Goal: Task Accomplishment & Management: Complete application form

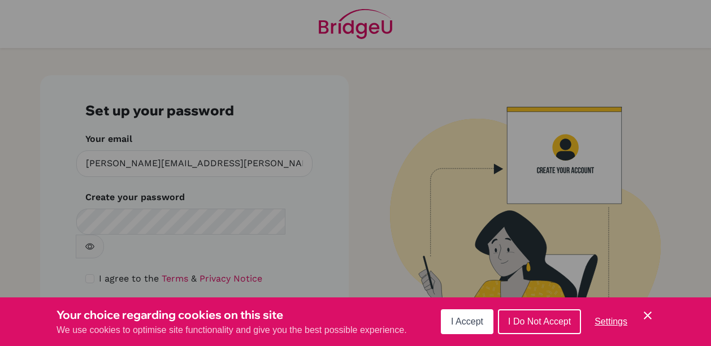
click at [487, 320] on button "I Accept" at bounding box center [467, 321] width 53 height 25
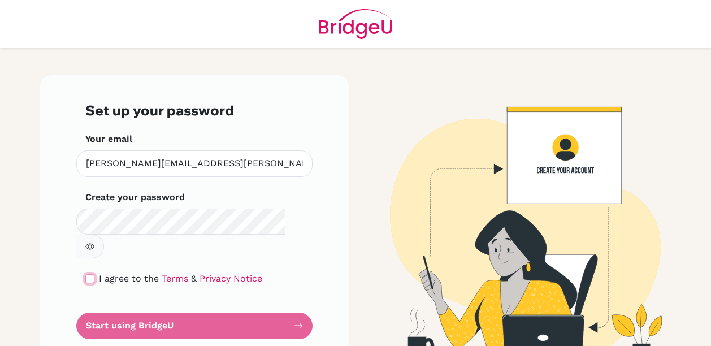
click at [88, 274] on input "checkbox" at bounding box center [89, 278] width 9 height 9
checkbox input "true"
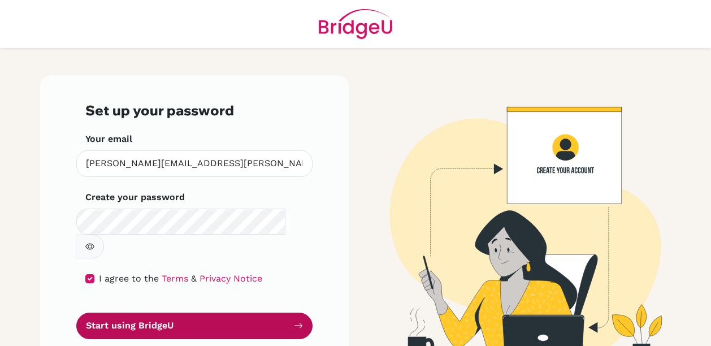
click at [130, 313] on button "Start using BridgeU" at bounding box center [194, 326] width 236 height 27
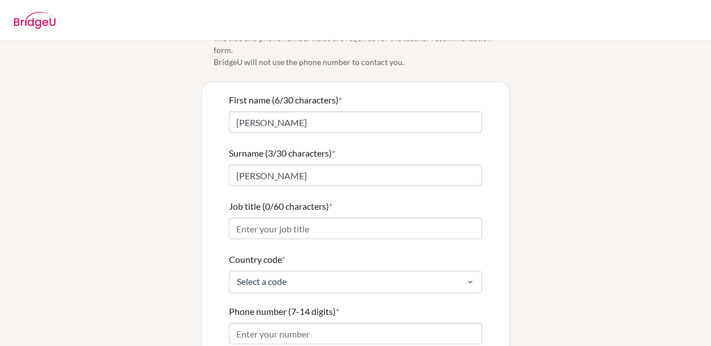
scroll to position [57, 0]
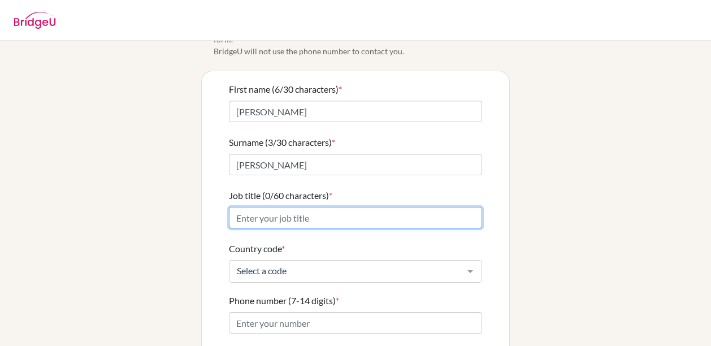
click at [274, 207] on input "Job title (0/60 characters) *" at bounding box center [355, 217] width 253 height 21
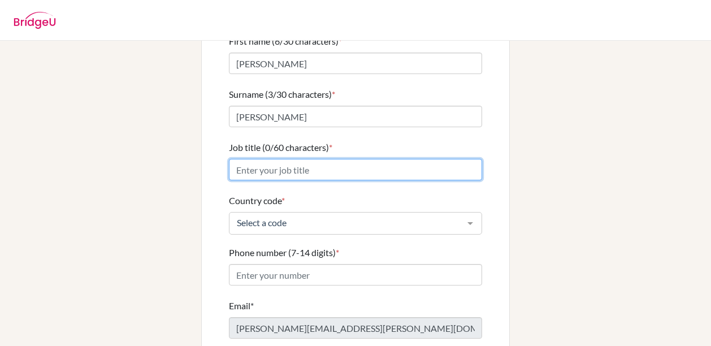
scroll to position [158, 0]
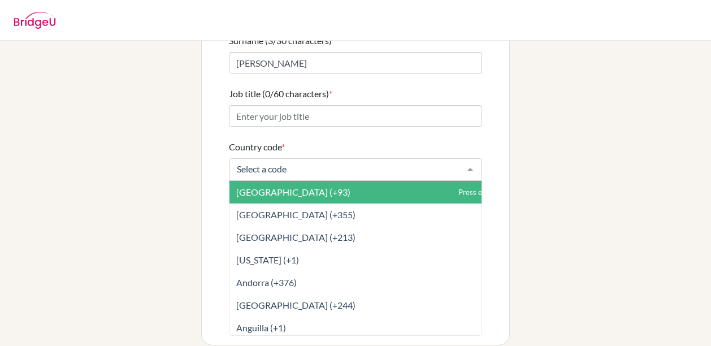
click at [326, 162] on div at bounding box center [355, 169] width 253 height 23
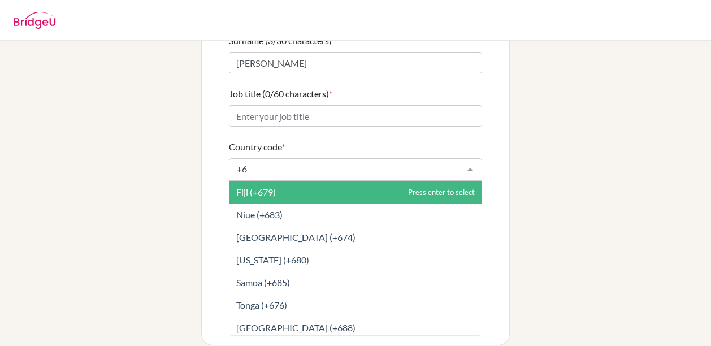
type input "+65"
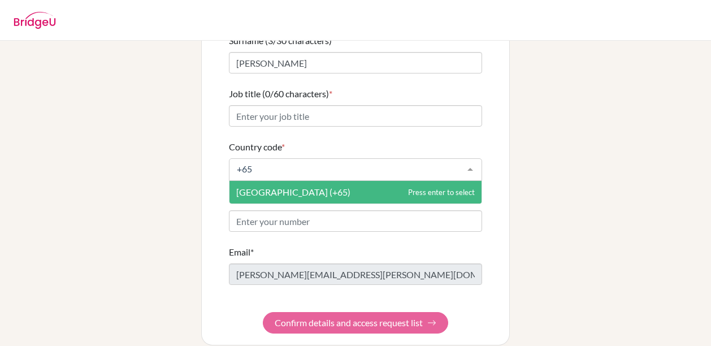
click at [314, 181] on span "[GEOGRAPHIC_DATA] (+65)" at bounding box center [356, 192] width 252 height 23
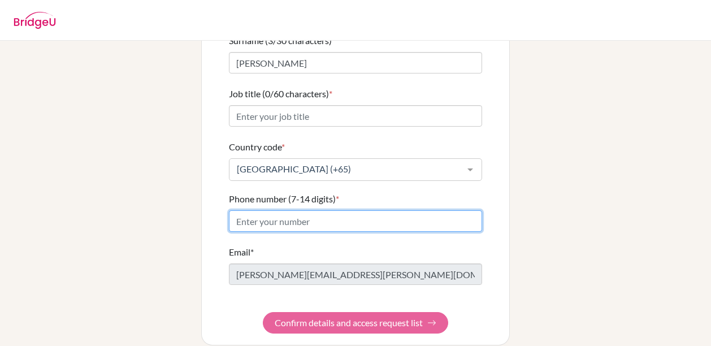
click at [291, 210] on input "Phone number (7-14 digits) *" at bounding box center [355, 220] width 253 height 21
type input "97377420"
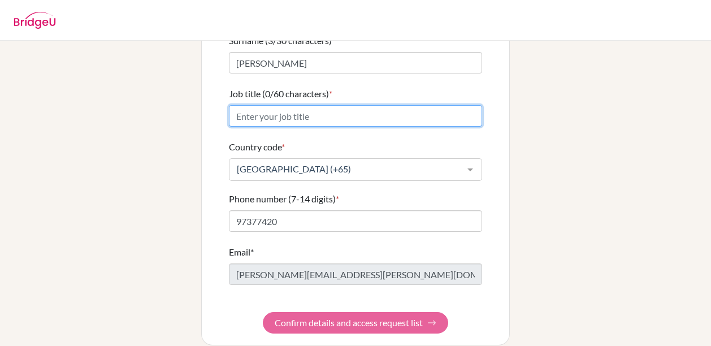
click at [269, 105] on input "Job title (0/60 characters) *" at bounding box center [355, 115] width 253 height 21
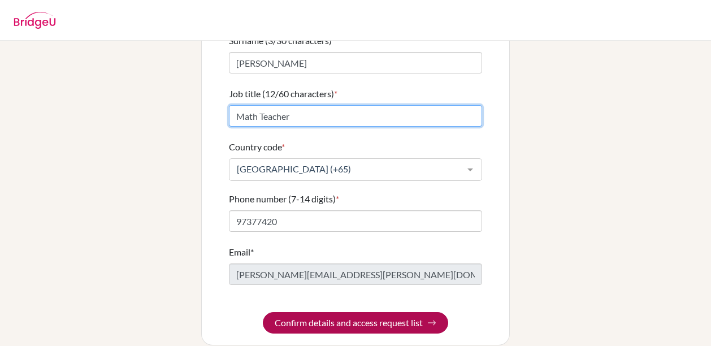
type input "Math Teacher"
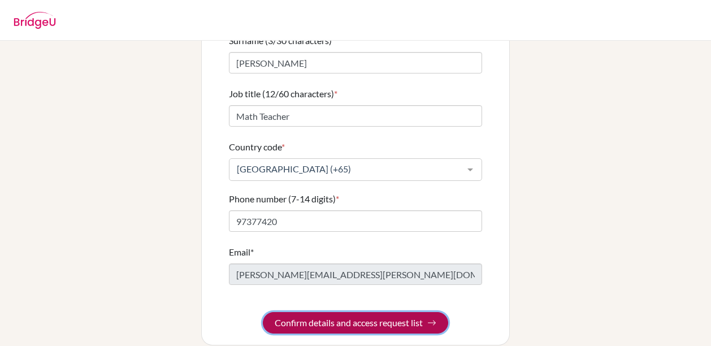
click at [313, 312] on button "Confirm details and access request list" at bounding box center [355, 322] width 185 height 21
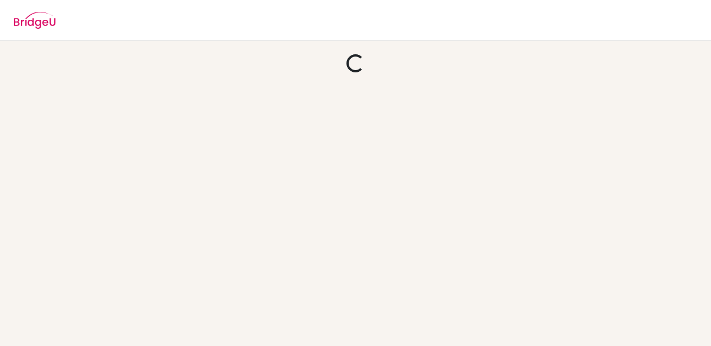
scroll to position [0, 0]
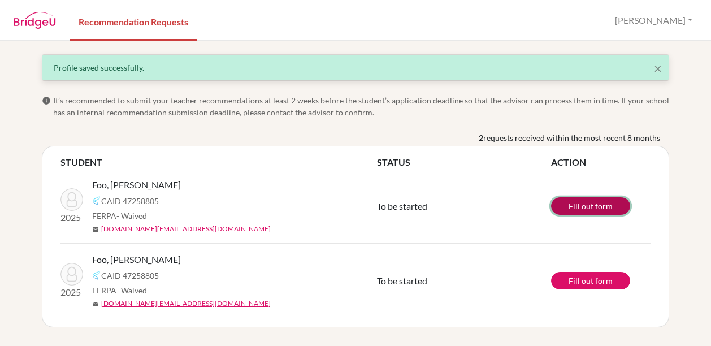
click at [595, 200] on link "Fill out form" at bounding box center [590, 206] width 79 height 18
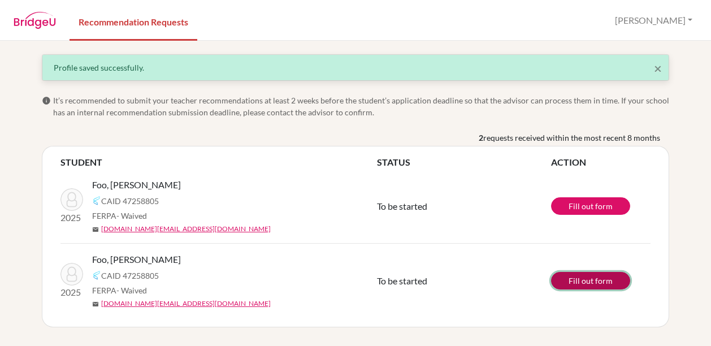
click at [581, 280] on link "Fill out form" at bounding box center [590, 281] width 79 height 18
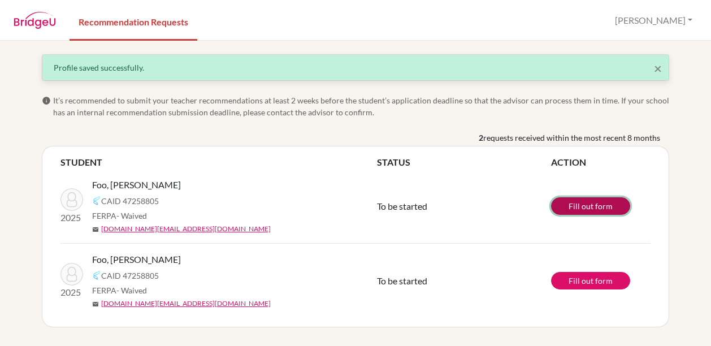
click at [564, 211] on link "Fill out form" at bounding box center [590, 206] width 79 height 18
click at [564, 200] on link "Fill out form" at bounding box center [590, 206] width 79 height 18
